Goal: Task Accomplishment & Management: Manage account settings

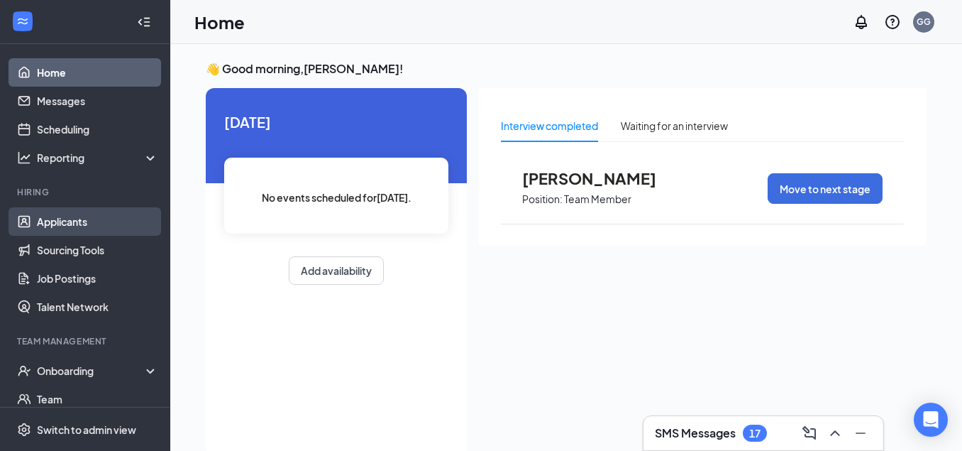
click at [99, 224] on link "Applicants" at bounding box center [97, 221] width 121 height 28
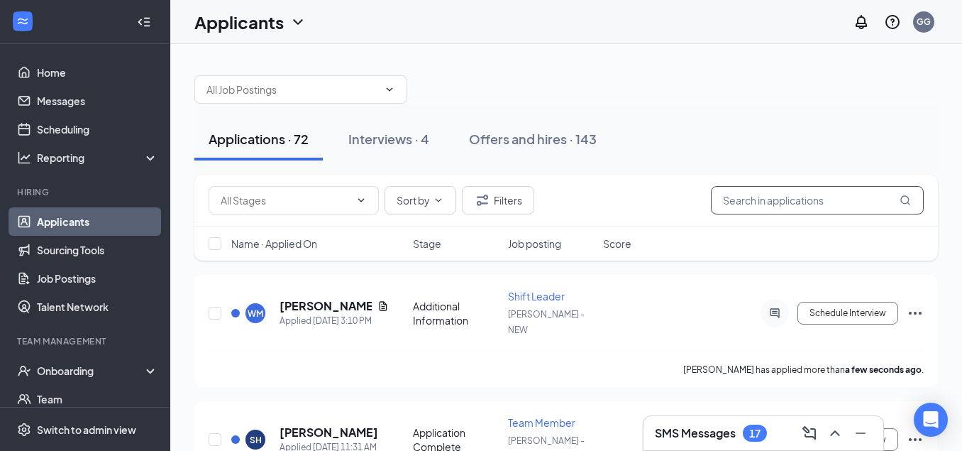
click at [732, 193] on input "text" at bounding box center [817, 200] width 213 height 28
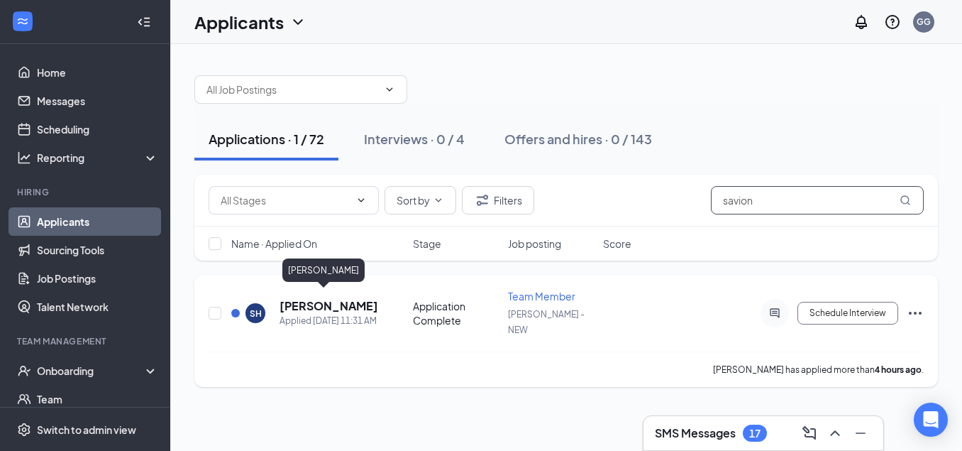
type input "Savion"
click at [292, 301] on h5 "[PERSON_NAME]" at bounding box center [329, 306] width 99 height 16
click at [308, 304] on h5 "[PERSON_NAME]" at bounding box center [329, 306] width 99 height 16
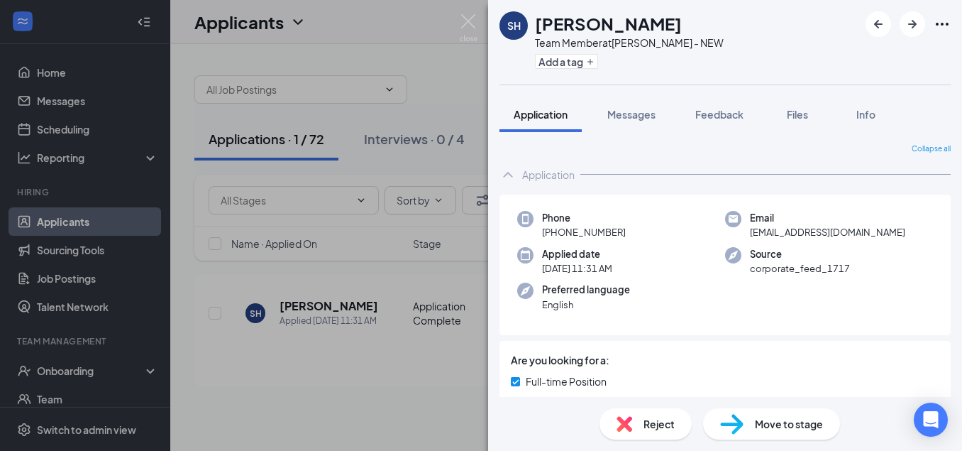
click at [761, 417] on span "Move to stage" at bounding box center [789, 424] width 68 height 16
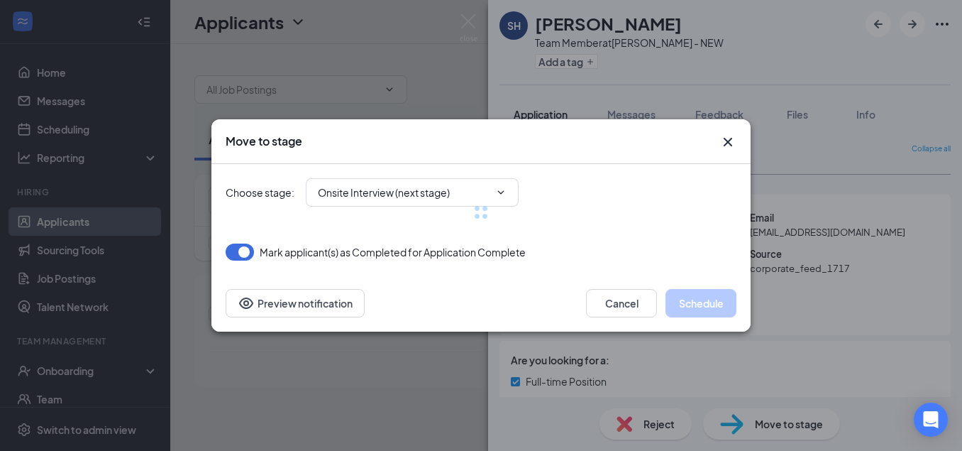
click at [490, 187] on div at bounding box center [481, 212] width 511 height 97
click at [500, 194] on div at bounding box center [481, 212] width 511 height 97
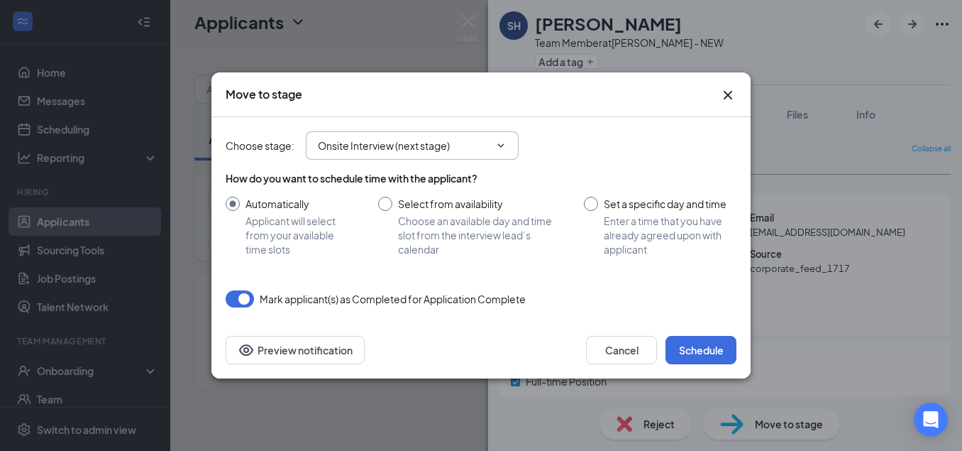
click at [488, 157] on span "Onsite Interview (next stage)" at bounding box center [412, 145] width 213 height 28
click at [500, 147] on icon "ChevronDown" at bounding box center [500, 145] width 11 height 11
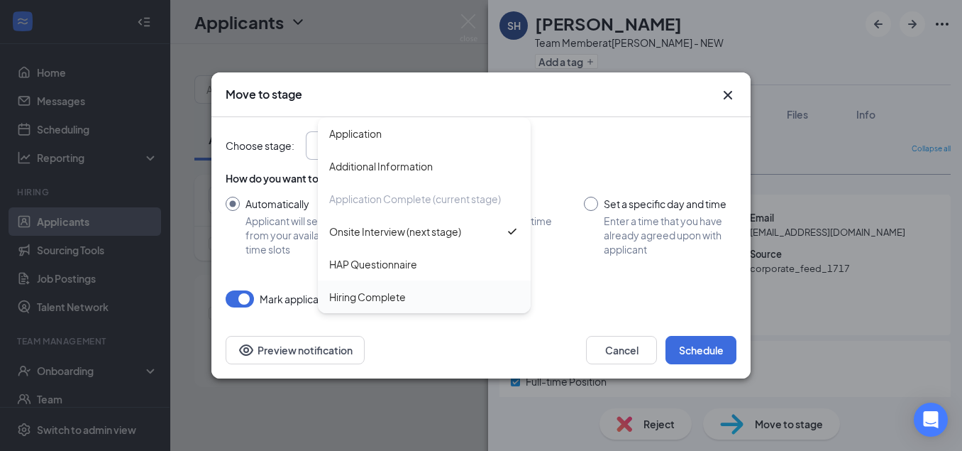
click at [415, 291] on div "Hiring Complete" at bounding box center [424, 297] width 190 height 16
type input "Hiring Complete"
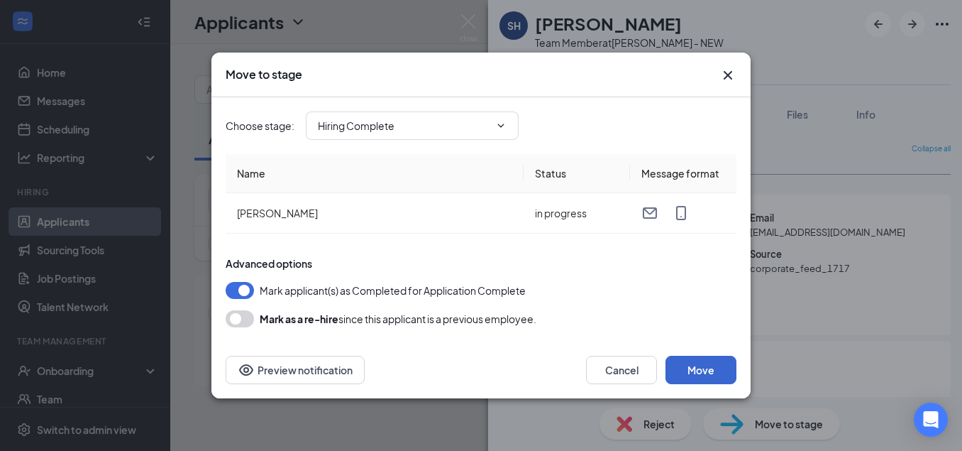
click at [714, 363] on button "Move" at bounding box center [701, 370] width 71 height 28
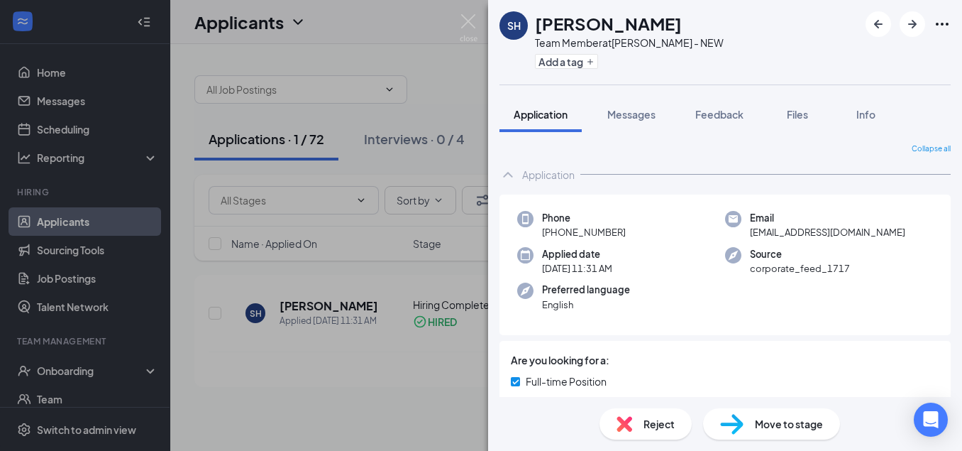
click at [288, 339] on div "SH [PERSON_NAME] Team Member at [PERSON_NAME] - NEW Add a tag Application Messa…" at bounding box center [481, 225] width 962 height 451
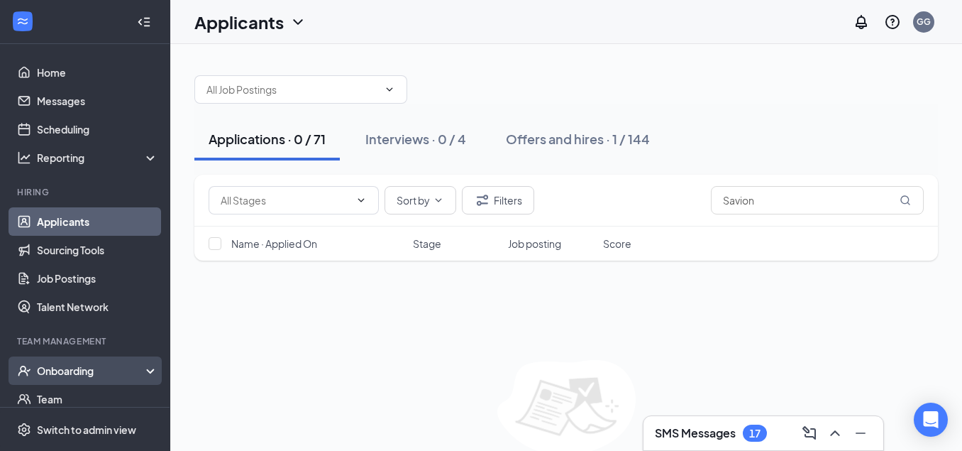
click at [77, 365] on div "Onboarding" at bounding box center [91, 370] width 109 height 14
click at [78, 400] on link "Overview" at bounding box center [97, 399] width 121 height 28
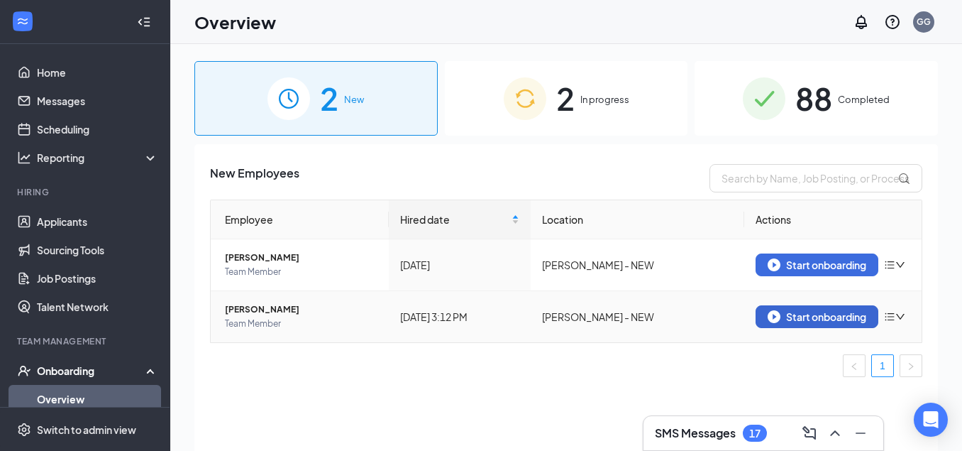
click at [823, 324] on button "Start onboarding" at bounding box center [817, 316] width 123 height 23
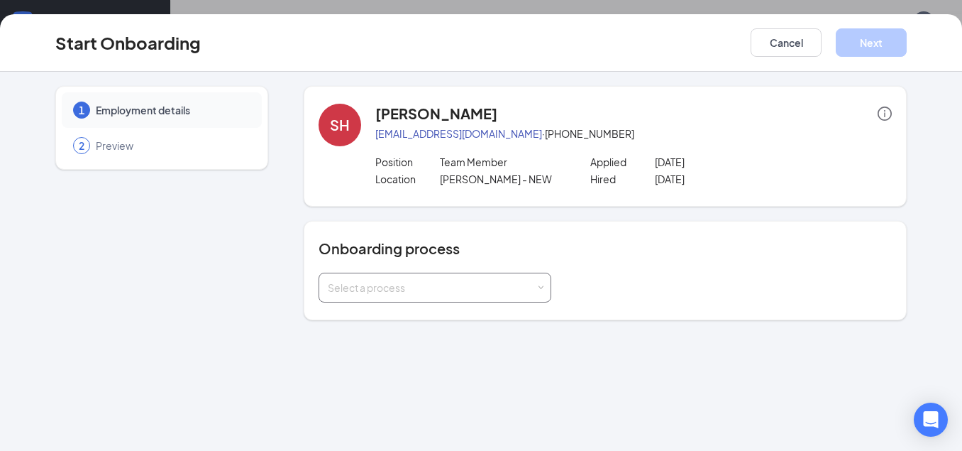
click at [532, 286] on div "Select a process" at bounding box center [432, 287] width 208 height 14
click at [456, 319] on span "General Onboarding Process" at bounding box center [392, 317] width 136 height 13
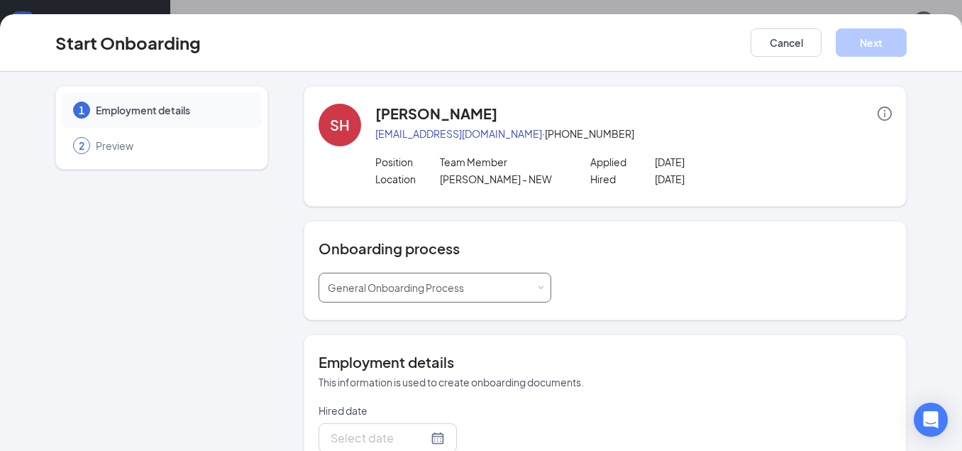
type input "[DATE]"
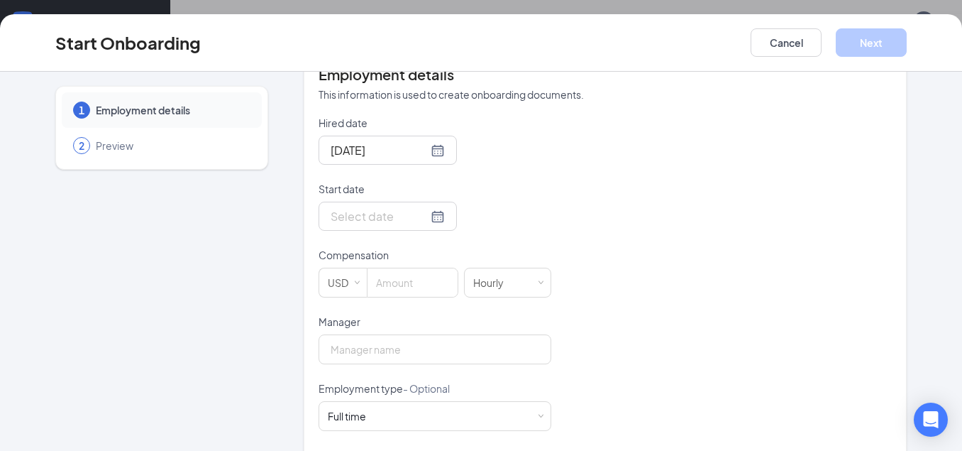
scroll to position [290, 0]
click at [431, 216] on div at bounding box center [388, 213] width 114 height 18
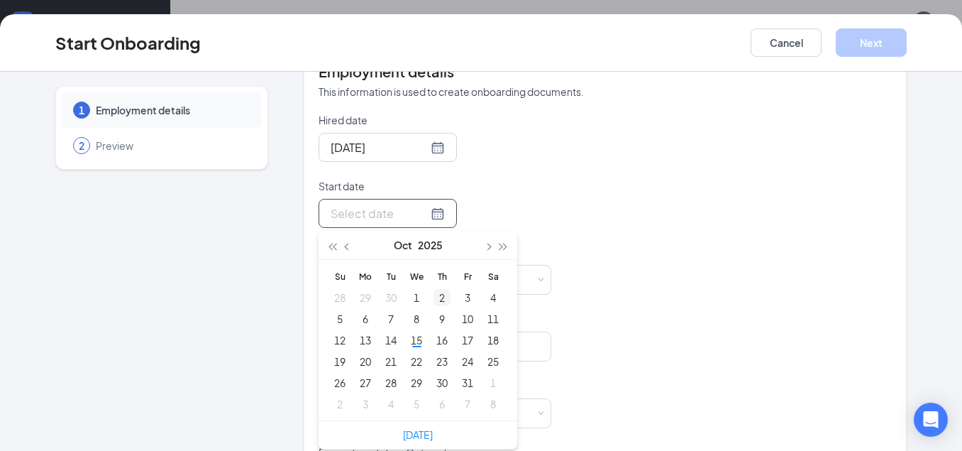
type input "[DATE]"
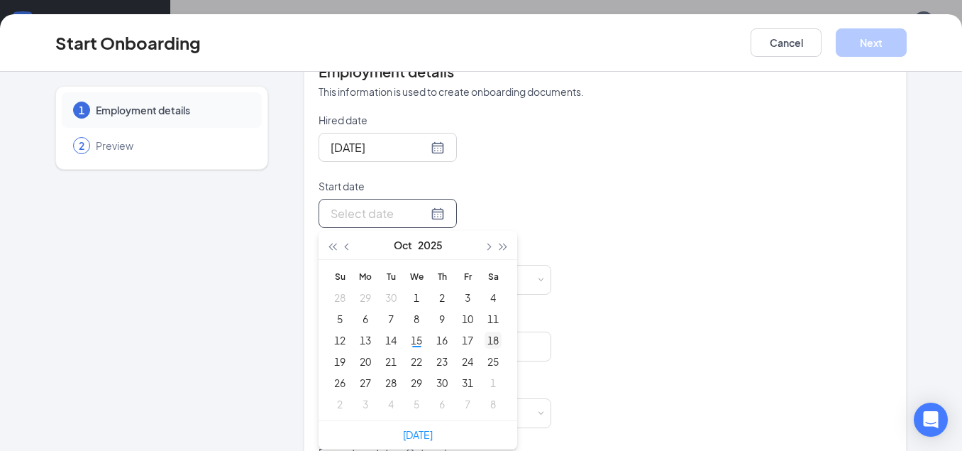
type input "[DATE]"
click at [489, 343] on div "18" at bounding box center [493, 339] width 17 height 17
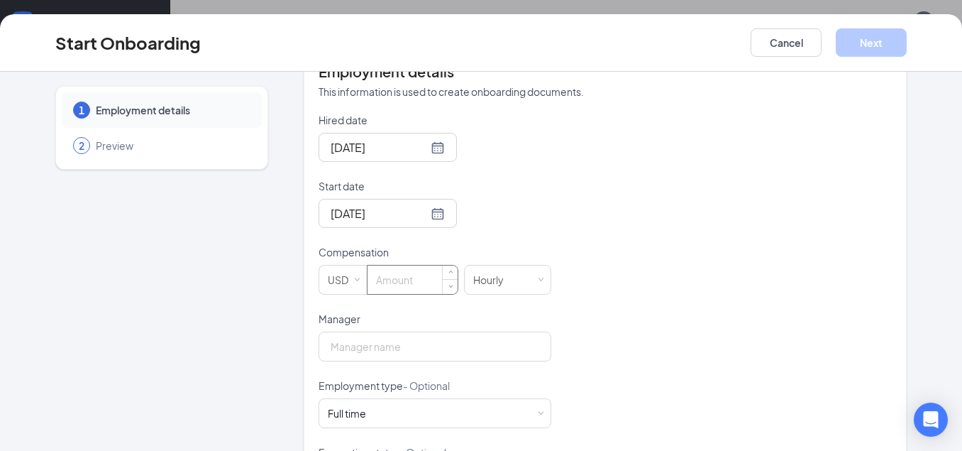
click at [384, 278] on input at bounding box center [413, 279] width 90 height 28
type input "15"
click at [459, 355] on input "Manager" at bounding box center [435, 346] width 233 height 30
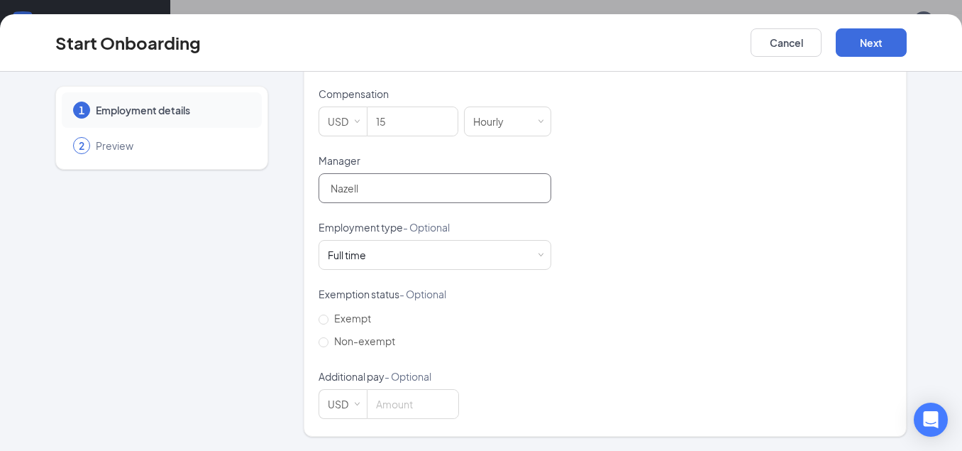
scroll to position [447, 0]
type input "Nazell"
click at [879, 39] on button "Next" at bounding box center [871, 42] width 71 height 28
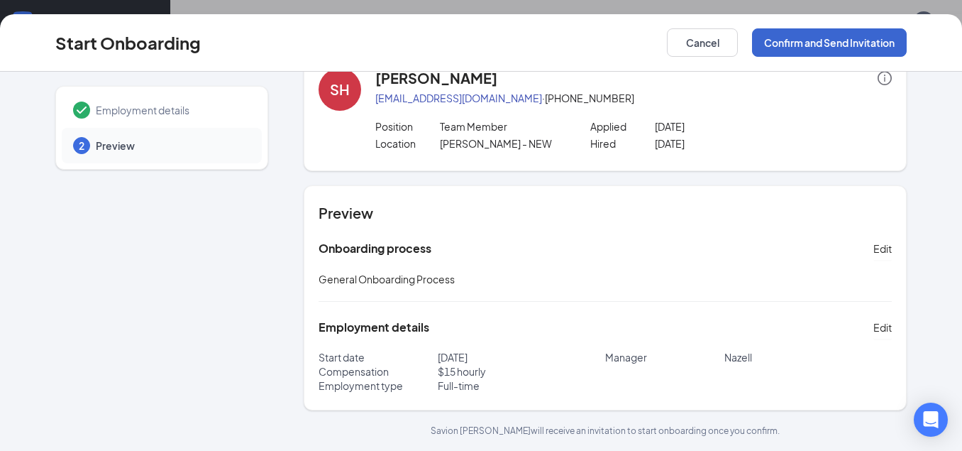
click at [867, 42] on button "Confirm and Send Invitation" at bounding box center [829, 42] width 155 height 28
